Goal: Information Seeking & Learning: Learn about a topic

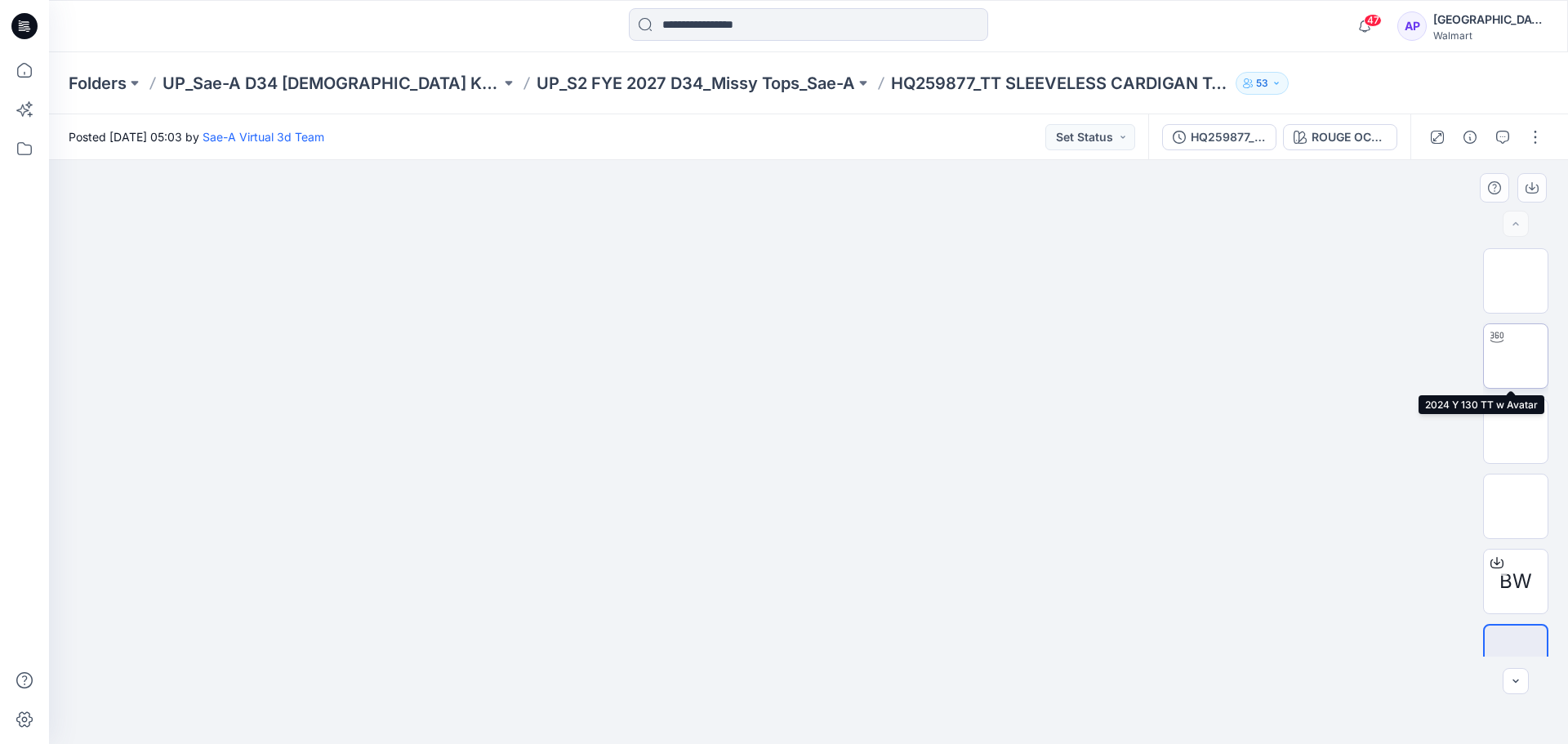
click at [1516, 356] on img at bounding box center [1516, 356] width 0 height 0
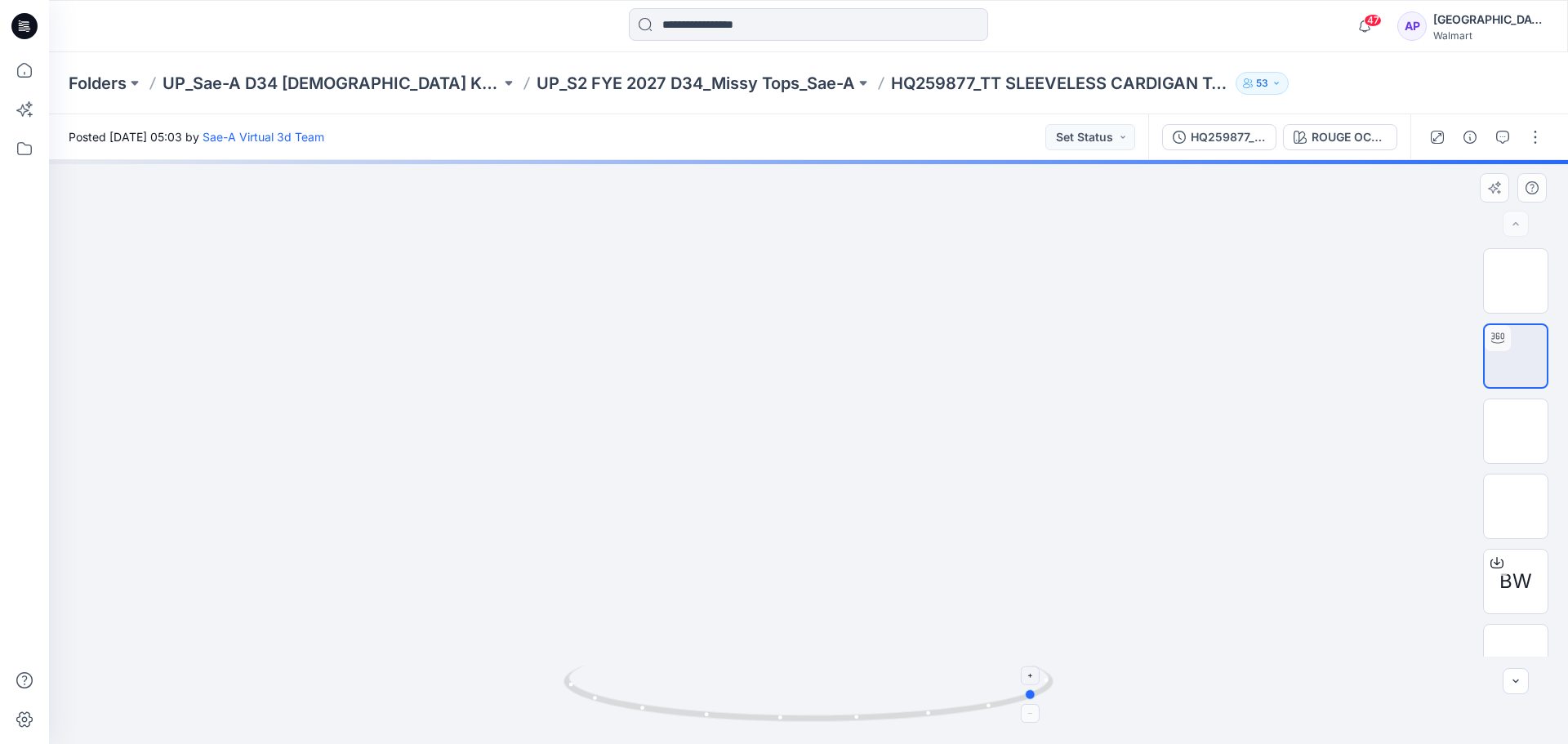
drag, startPoint x: 959, startPoint y: 715, endPoint x: 696, endPoint y: 715, distance: 263.0
click at [696, 715] on icon at bounding box center [811, 695] width 494 height 61
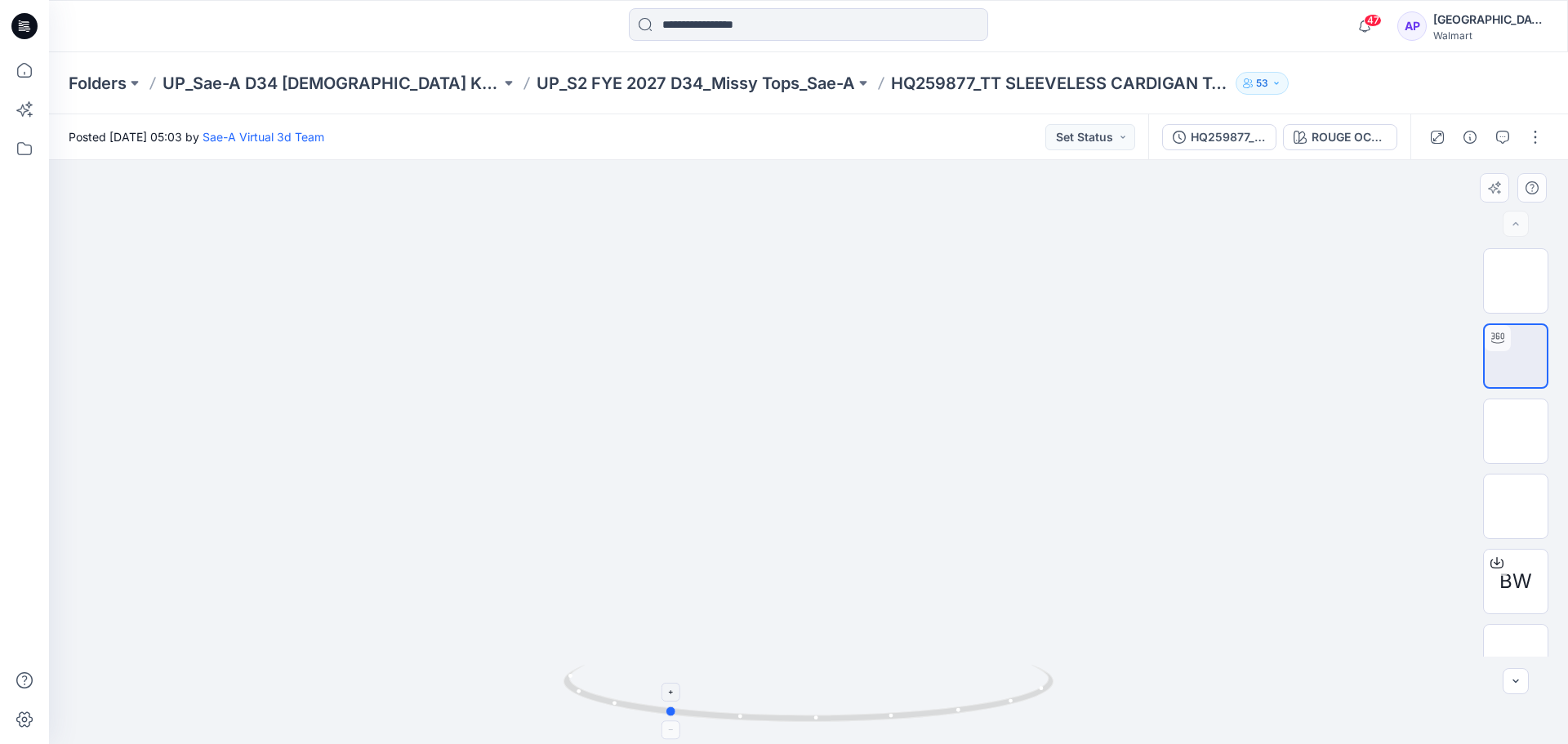
drag, startPoint x: 965, startPoint y: 720, endPoint x: 623, endPoint y: 665, distance: 346.4
click at [623, 666] on icon at bounding box center [811, 695] width 494 height 61
drag, startPoint x: 621, startPoint y: 665, endPoint x: 637, endPoint y: 675, distance: 18.9
click at [637, 675] on icon at bounding box center [811, 695] width 494 height 61
drag, startPoint x: 904, startPoint y: 728, endPoint x: 1050, endPoint y: 712, distance: 146.9
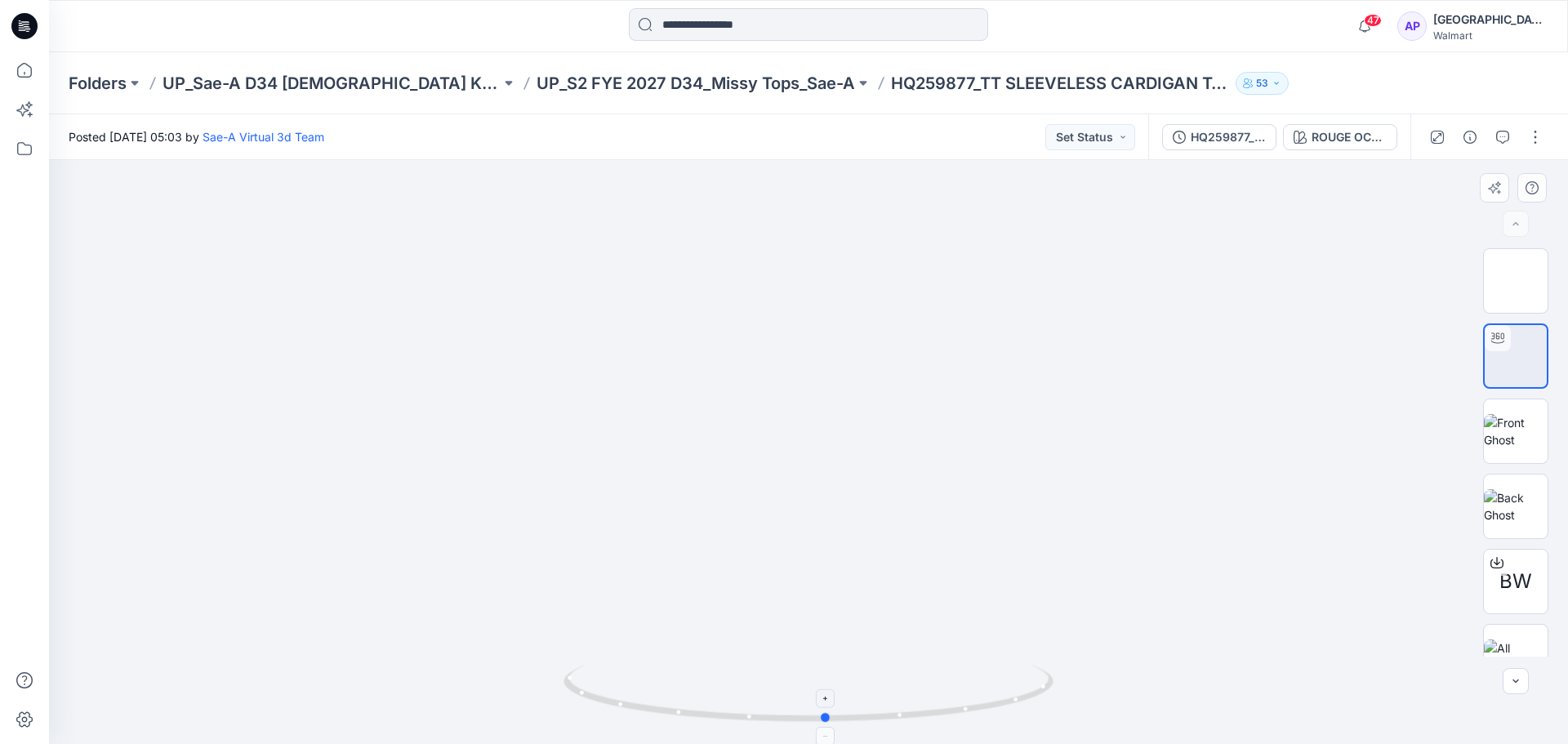
click at [1050, 712] on div at bounding box center [809, 703] width 490 height 81
drag, startPoint x: 687, startPoint y: 708, endPoint x: 500, endPoint y: 669, distance: 191.0
click at [539, 674] on div at bounding box center [809, 453] width 1520 height 584
